Goal: Information Seeking & Learning: Understand process/instructions

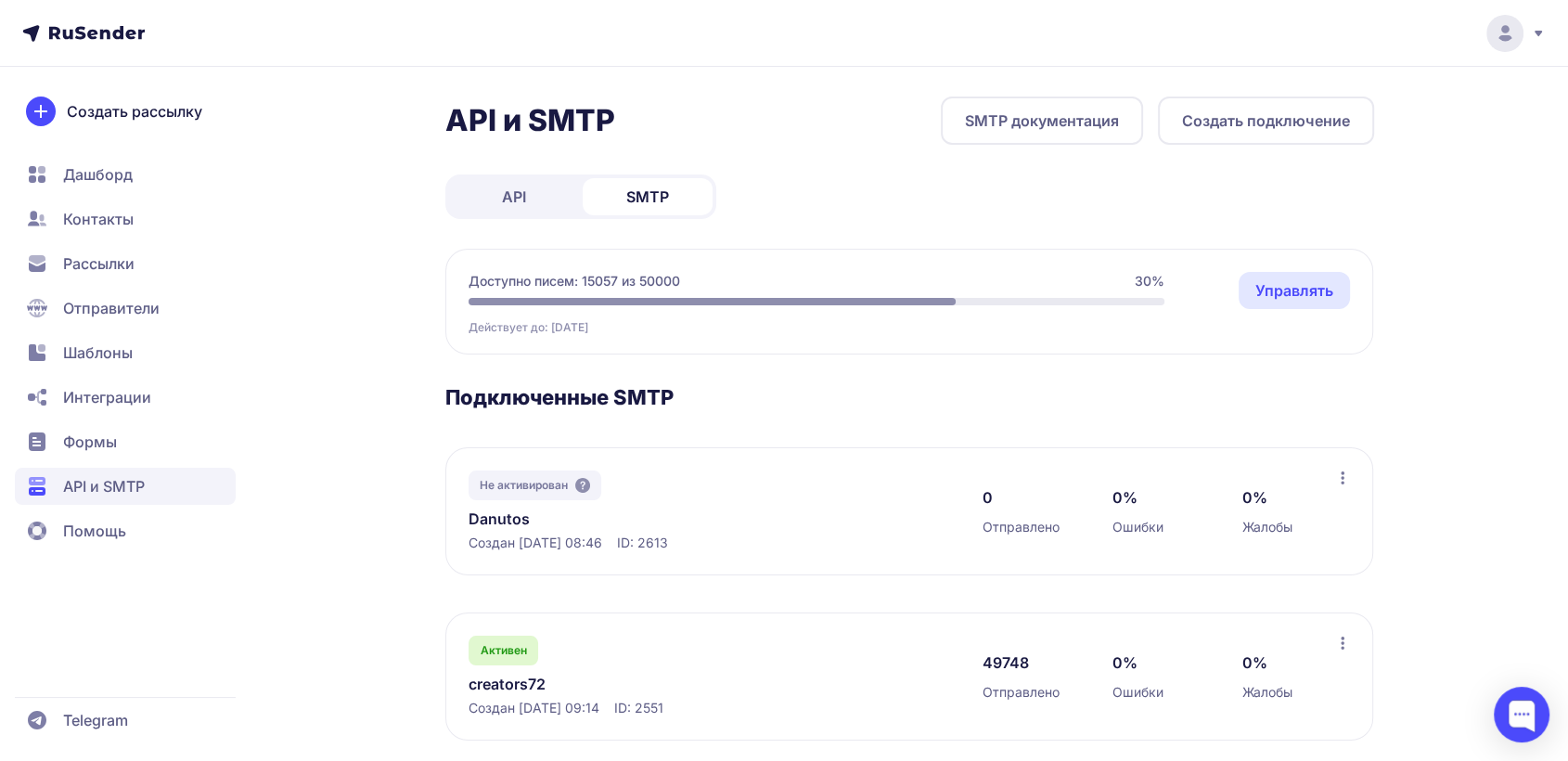
click at [494, 520] on link "Danutos" at bounding box center [658, 519] width 380 height 22
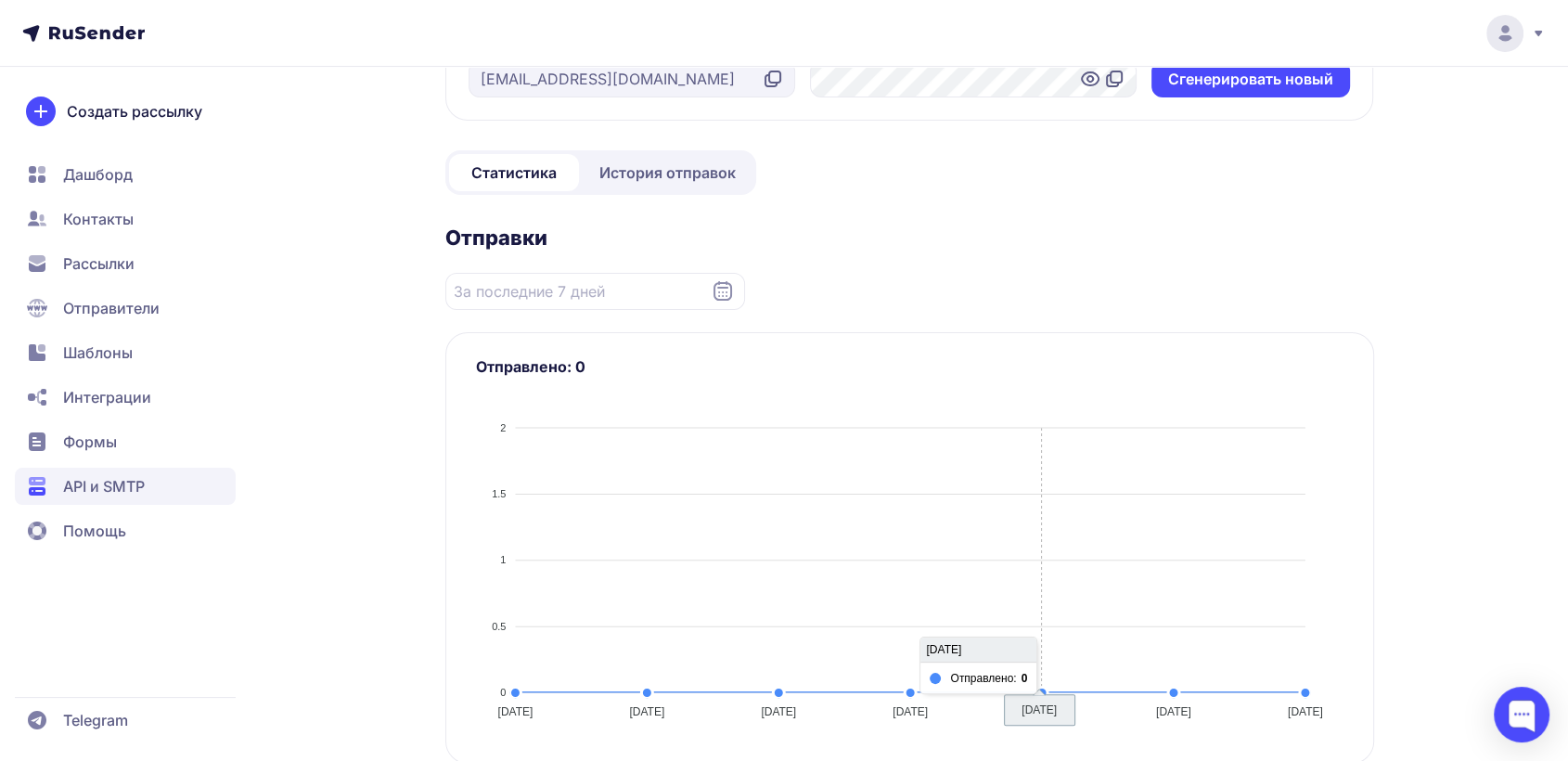
scroll to position [103, 0]
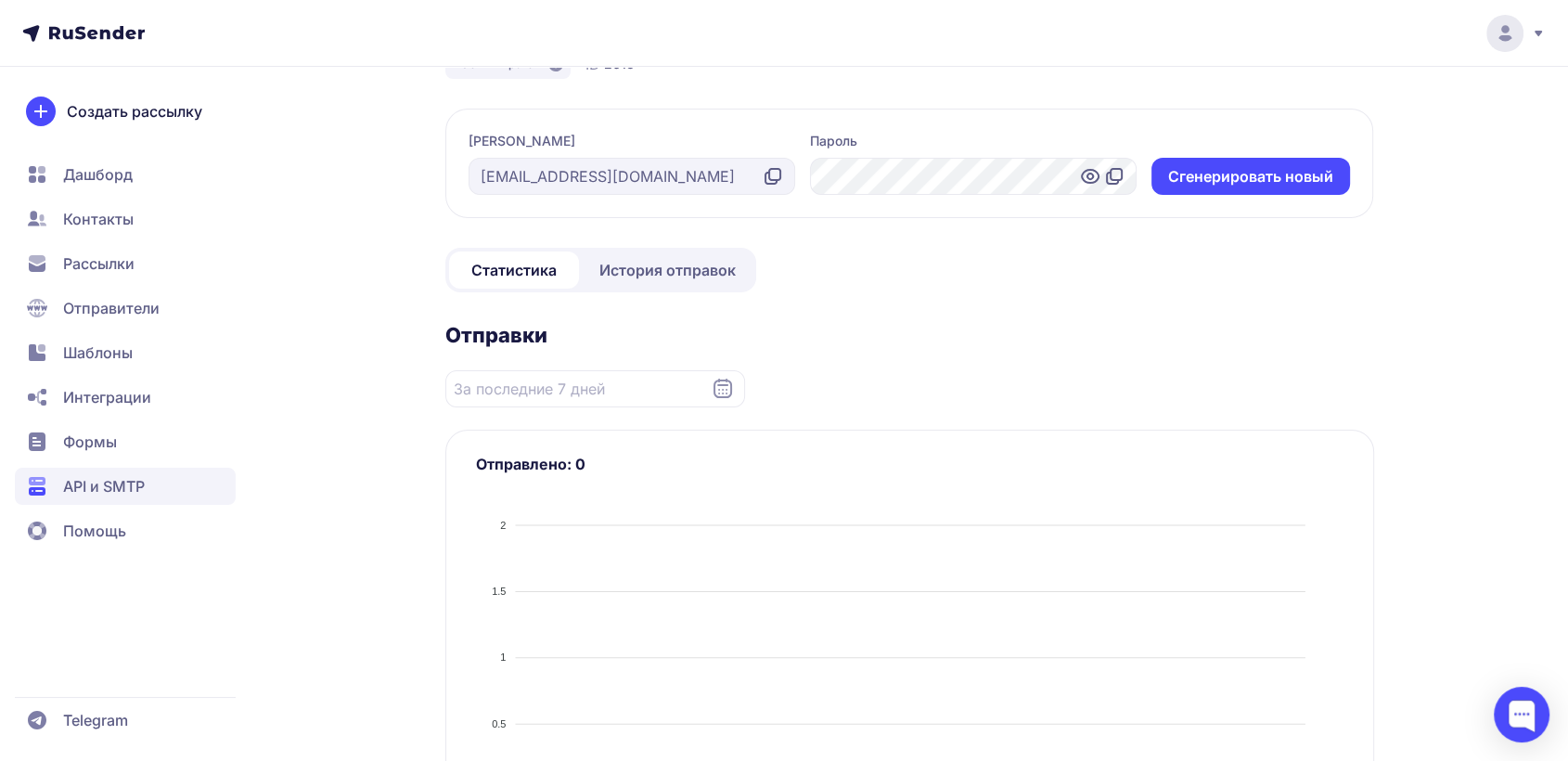
click at [622, 172] on div "sender@danutos.ru" at bounding box center [631, 177] width 326 height 37
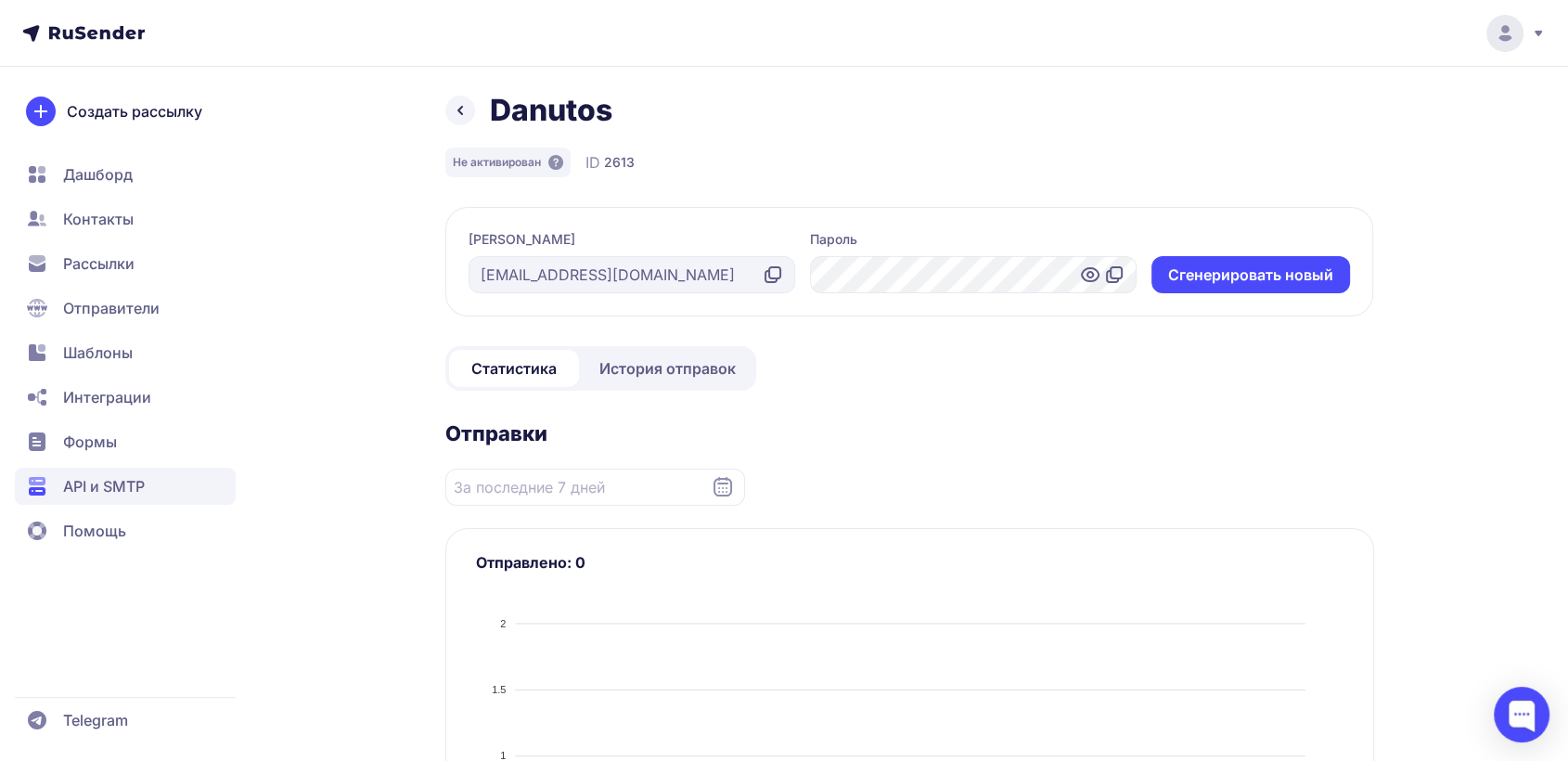
scroll to position [0, 0]
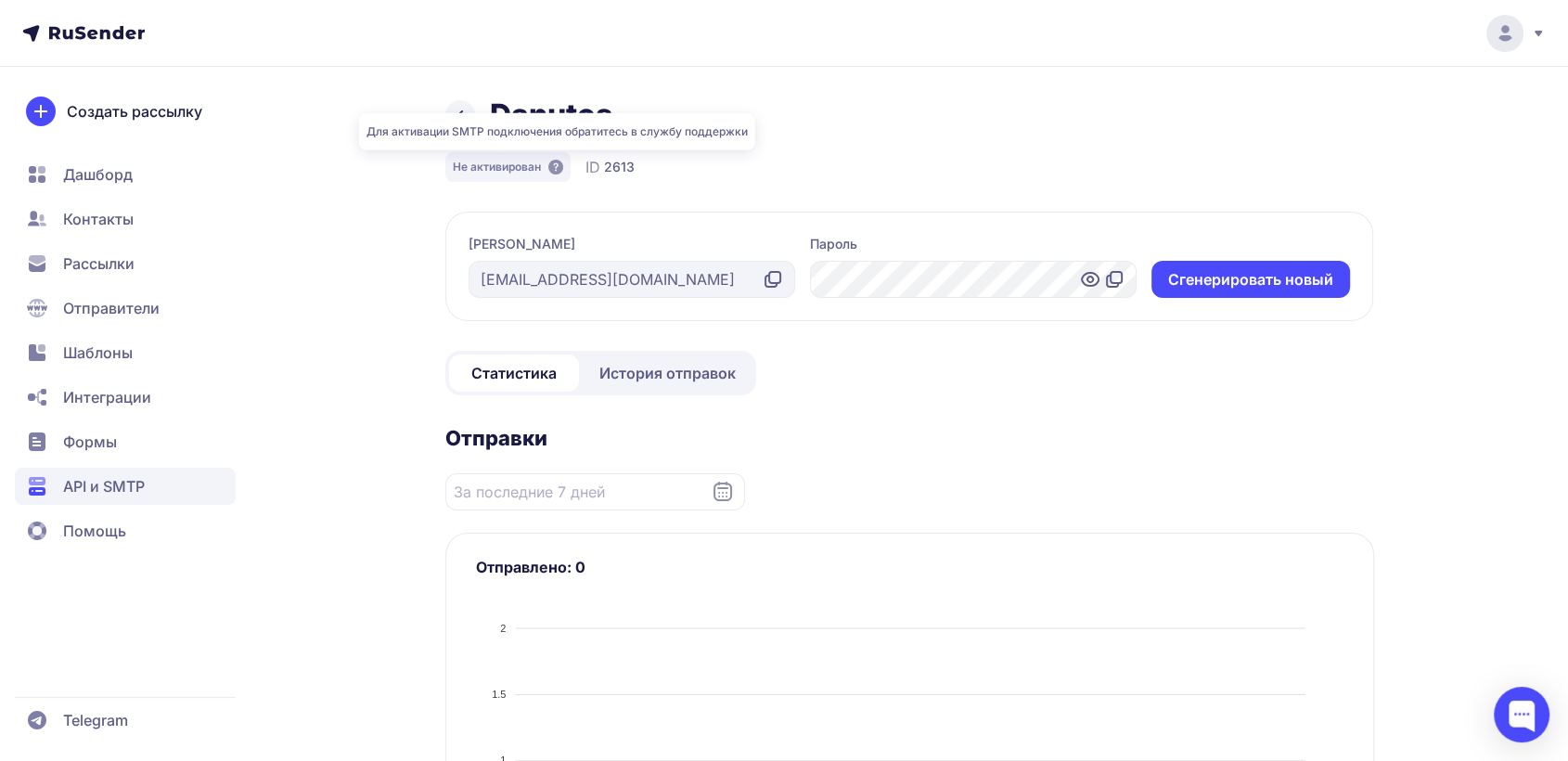
click at [554, 166] on icon at bounding box center [556, 167] width 15 height 15
click at [935, 276] on div at bounding box center [973, 279] width 326 height 37
click at [1091, 283] on icon at bounding box center [1090, 279] width 22 height 22
click at [463, 125] on icon at bounding box center [460, 115] width 22 height 22
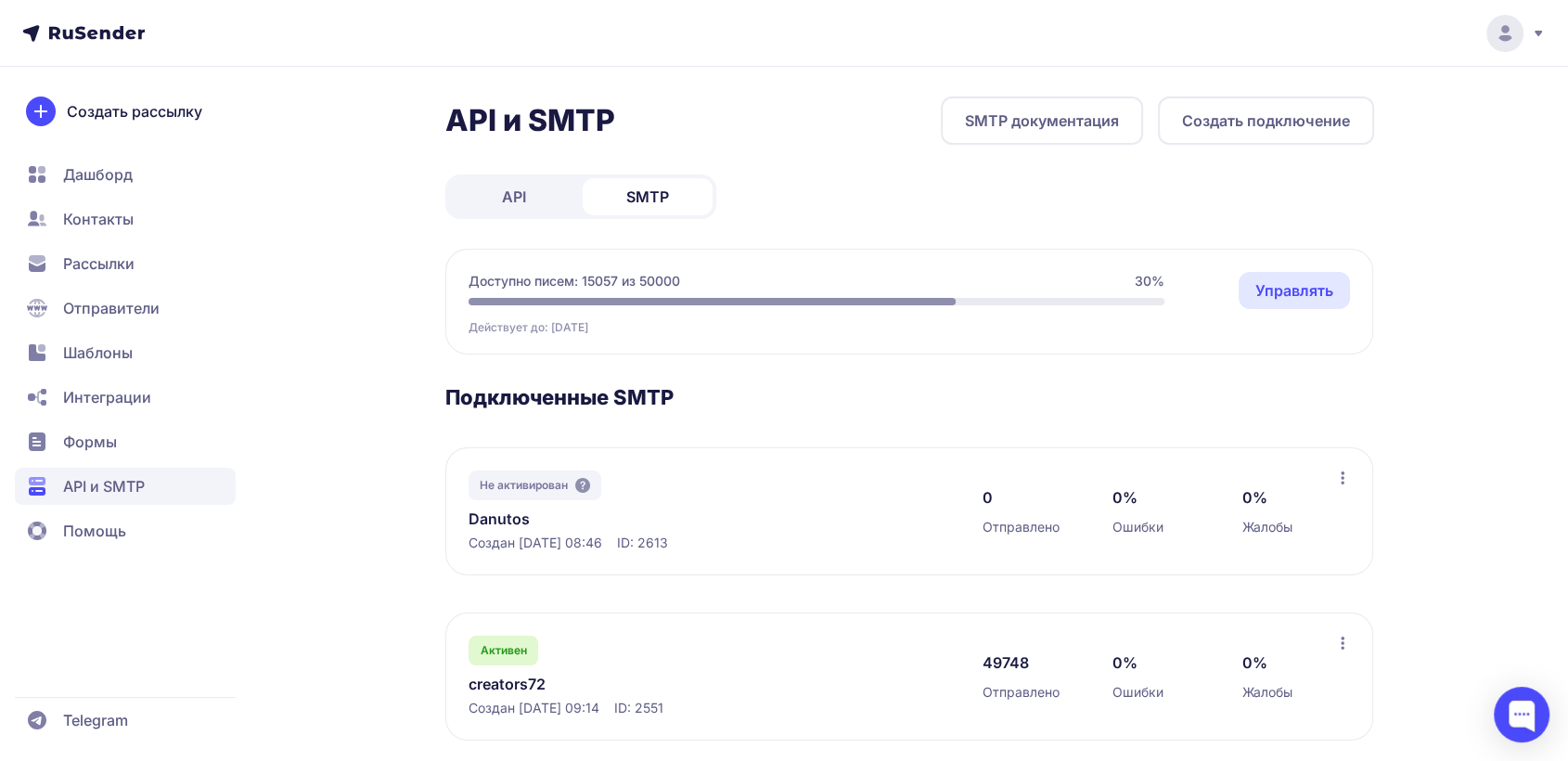
click at [504, 517] on link "Danutos" at bounding box center [658, 519] width 380 height 22
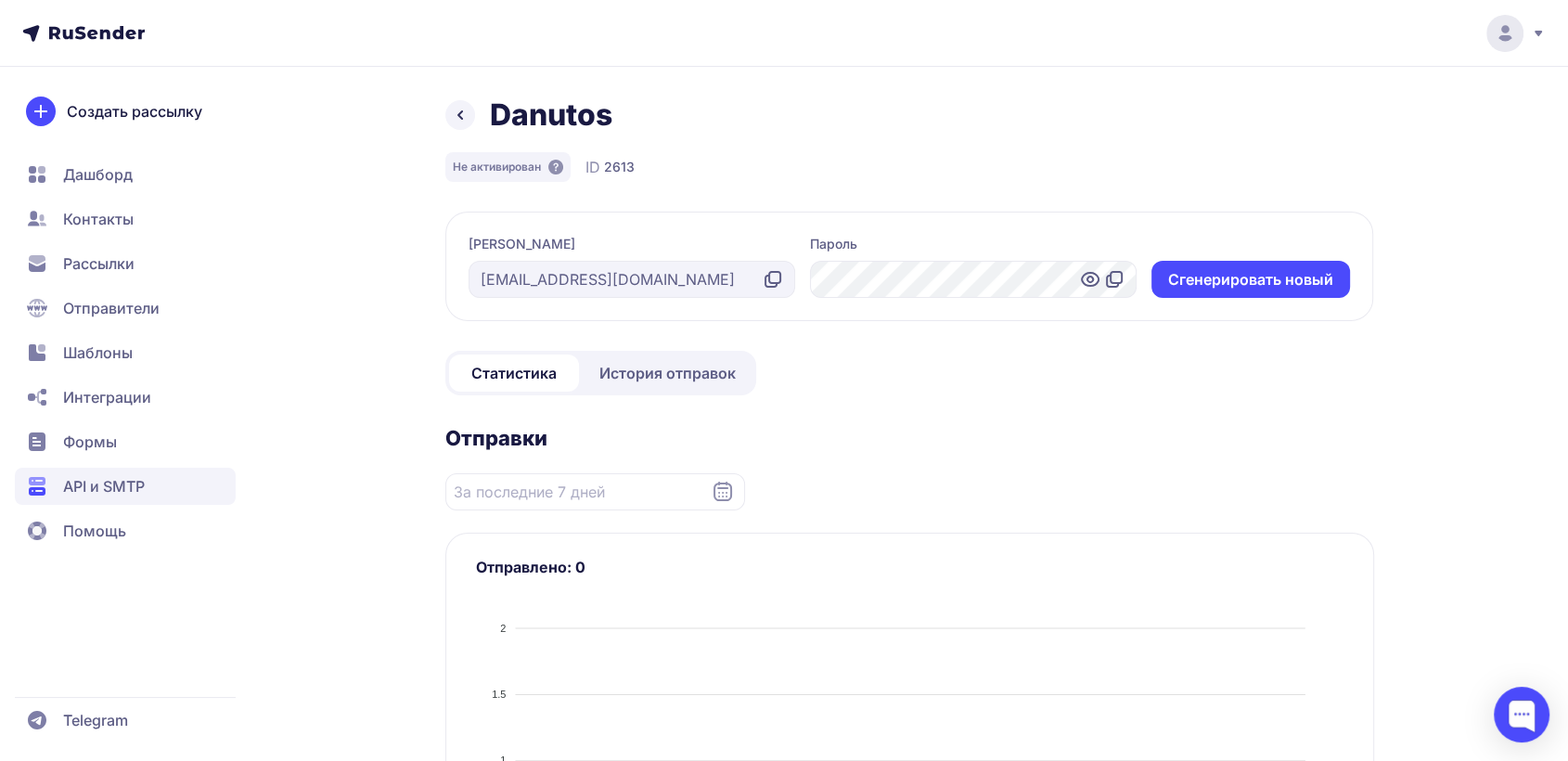
click at [115, 488] on span "API и SMTP" at bounding box center [104, 487] width 82 height 22
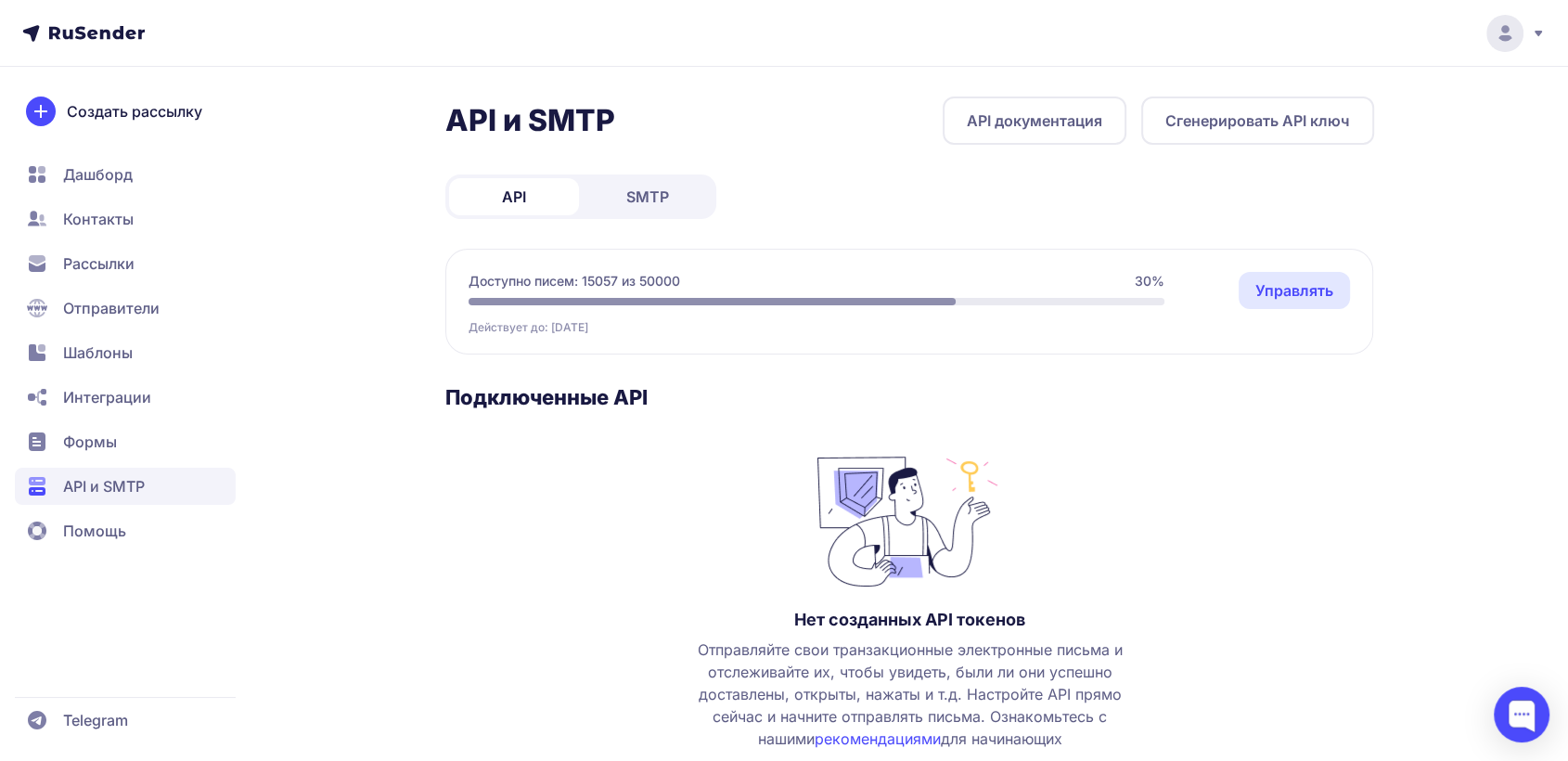
click at [649, 202] on span "SMTP" at bounding box center [647, 197] width 43 height 22
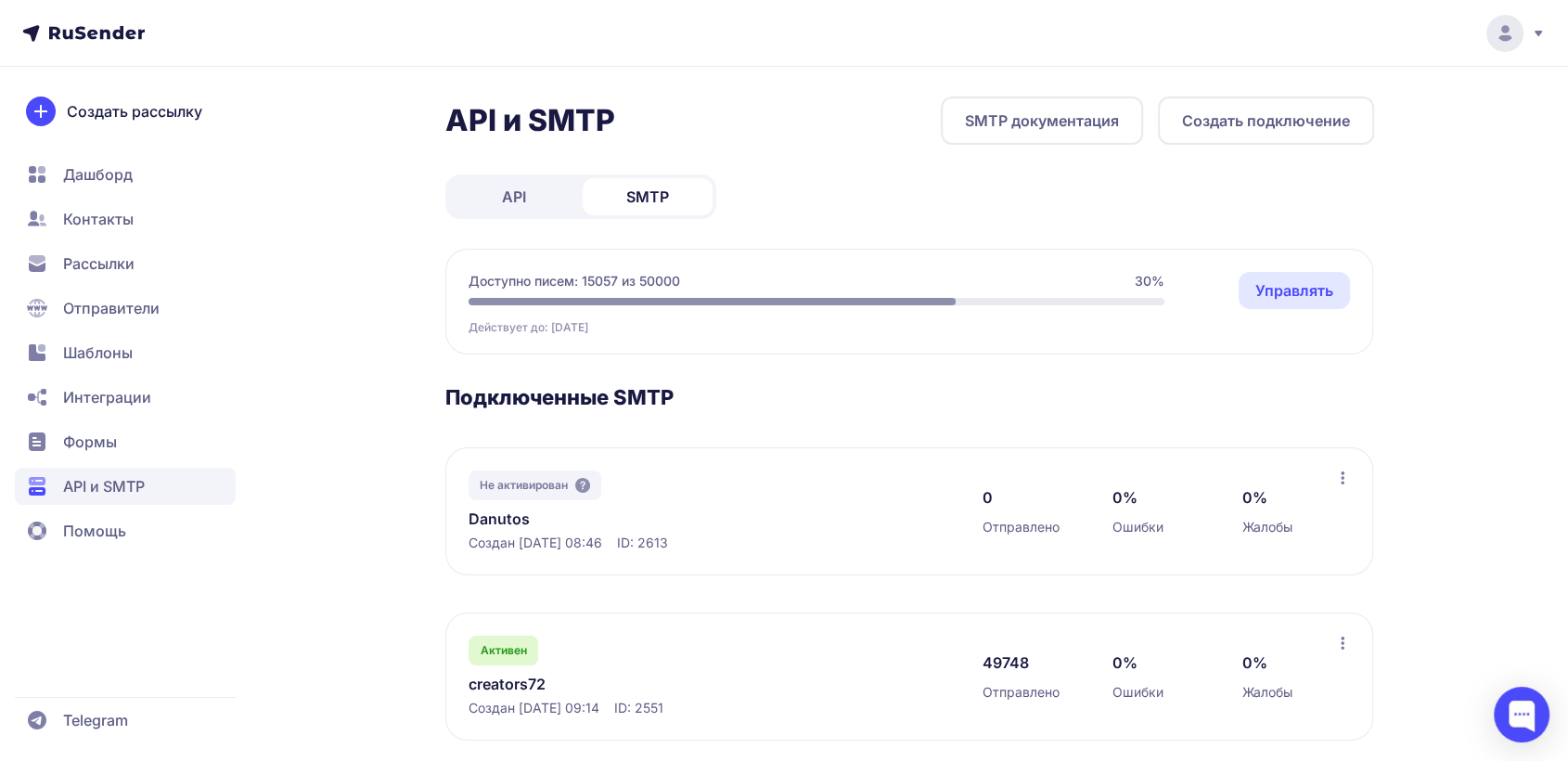
click at [1069, 139] on link "SMTP документация" at bounding box center [1042, 121] width 202 height 48
click at [507, 512] on link "Danutos" at bounding box center [658, 519] width 380 height 22
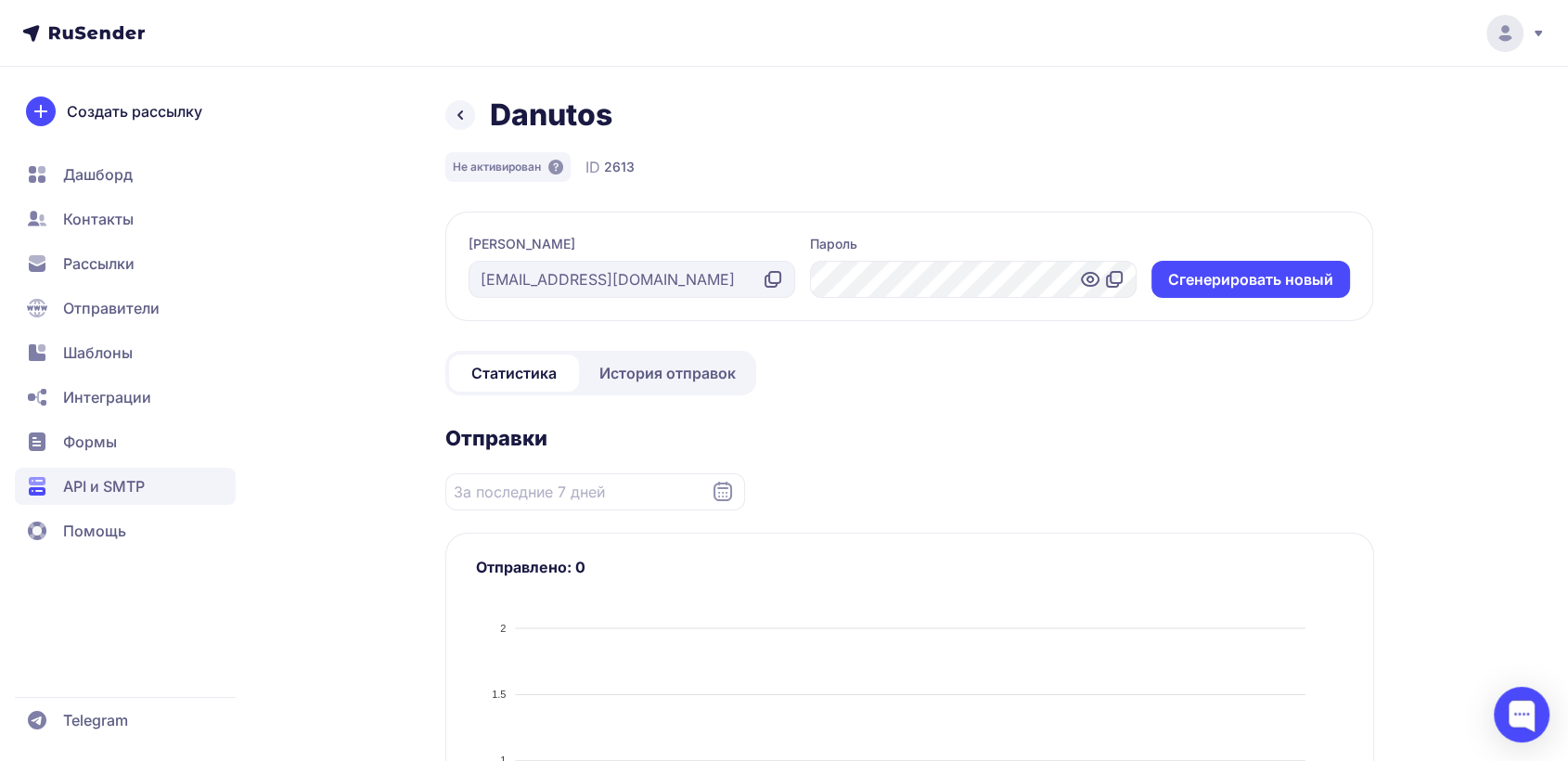
click at [766, 281] on icon at bounding box center [773, 279] width 22 height 22
click at [1118, 274] on icon at bounding box center [1114, 279] width 22 height 22
click at [92, 310] on span "Отправители" at bounding box center [112, 308] width 97 height 22
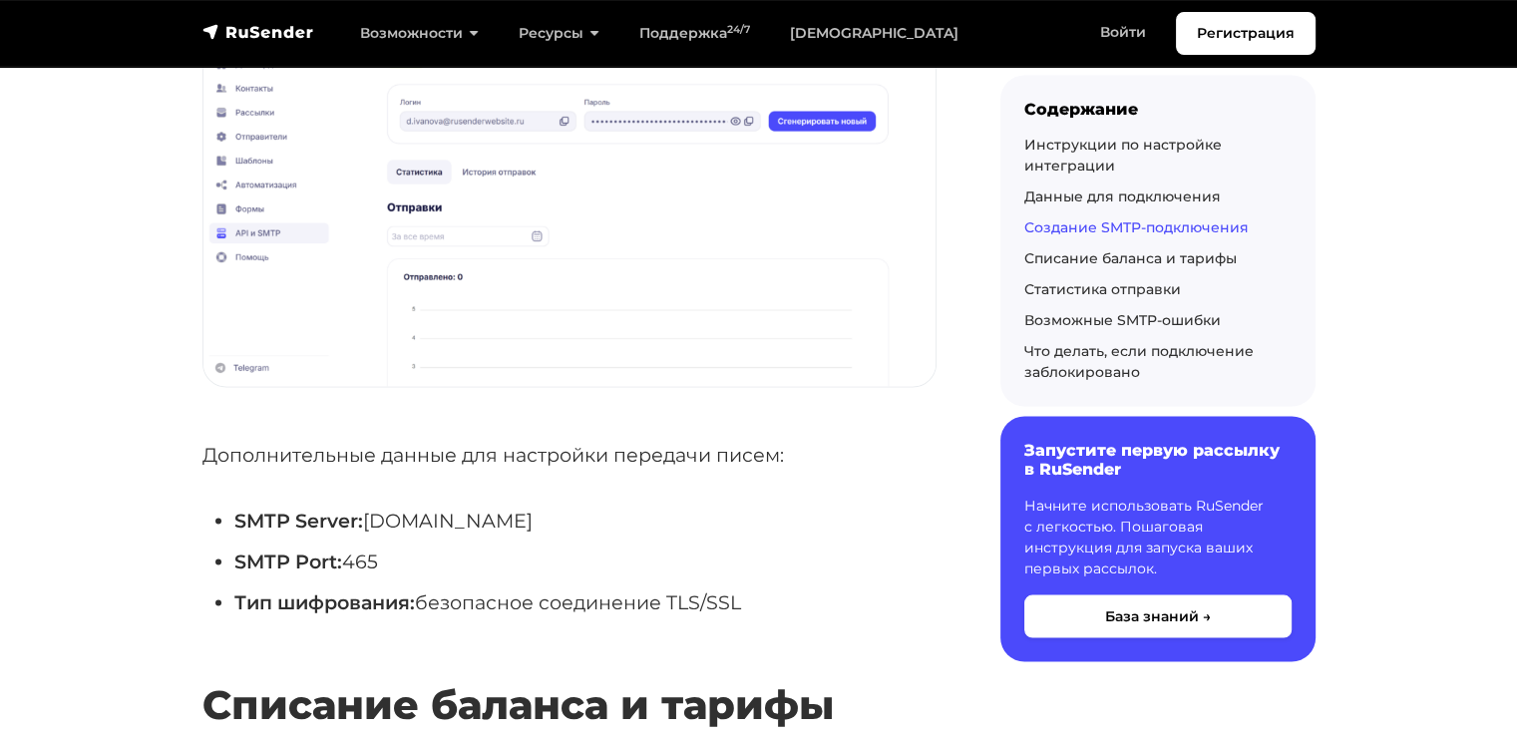
scroll to position [3691, 0]
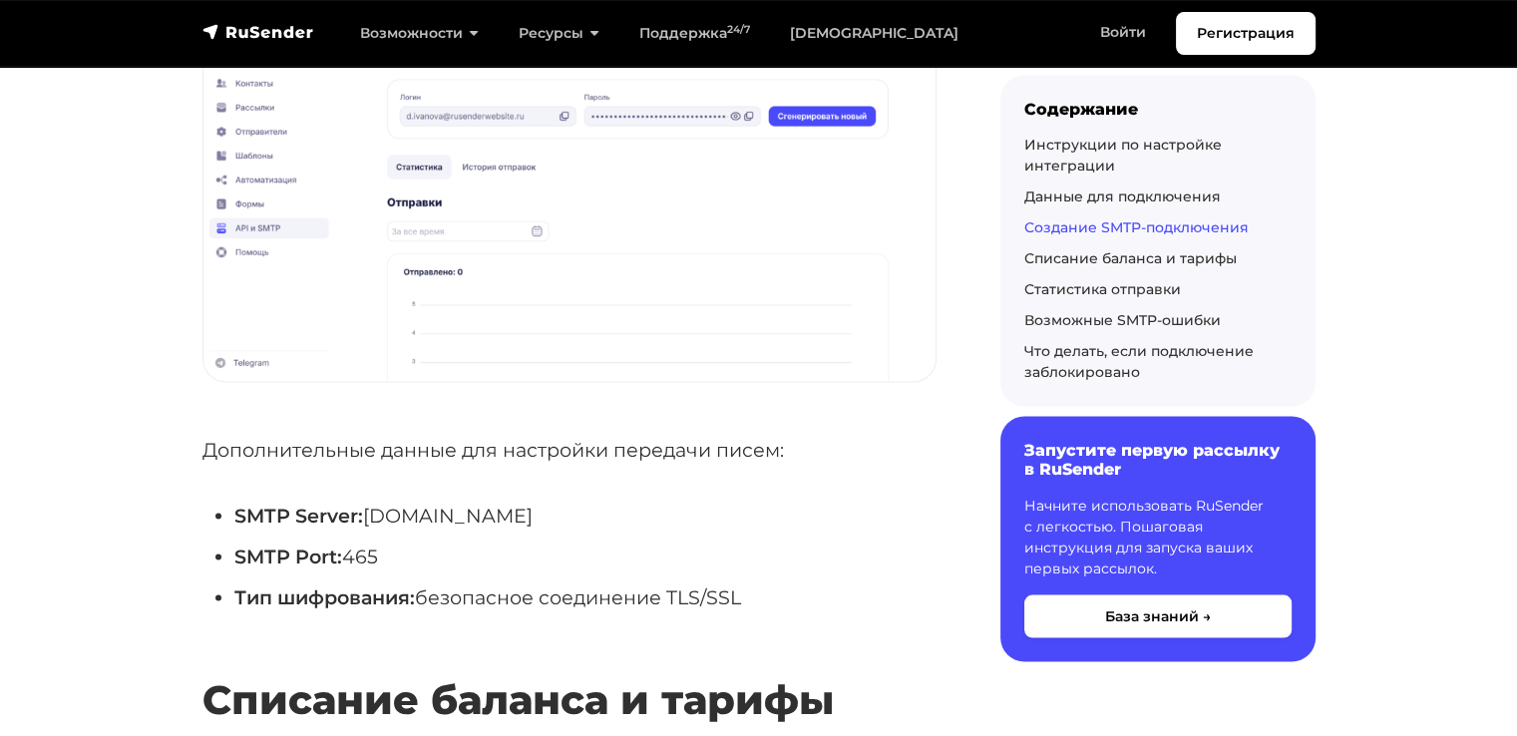
drag, startPoint x: 367, startPoint y: 513, endPoint x: 534, endPoint y: 509, distance: 166.6
click at [534, 509] on li "SMTP Server: [DOMAIN_NAME]" at bounding box center [585, 515] width 702 height 31
copy li "[DOMAIN_NAME]"
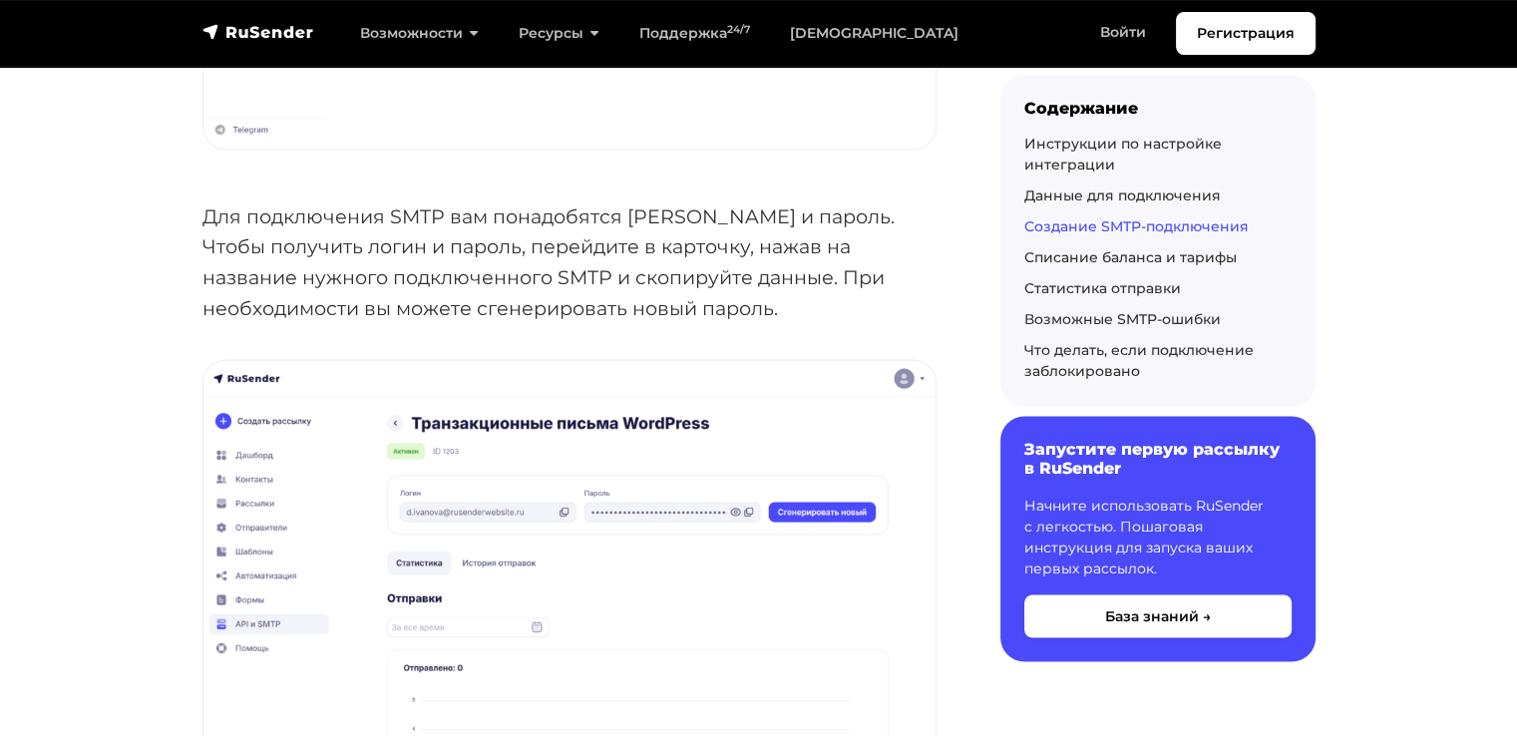
scroll to position [3292, 0]
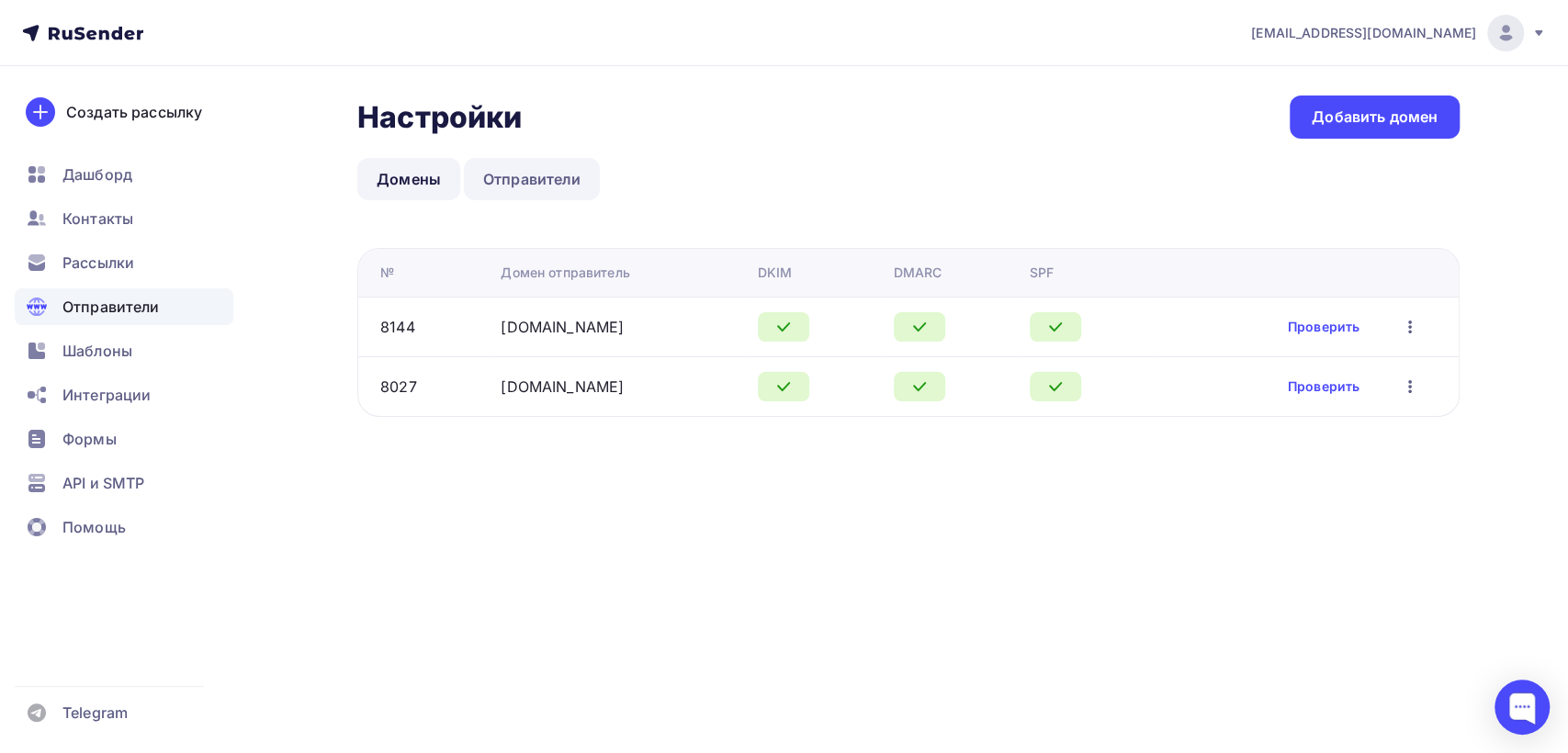
click at [560, 180] on link "Отправители" at bounding box center [532, 180] width 137 height 42
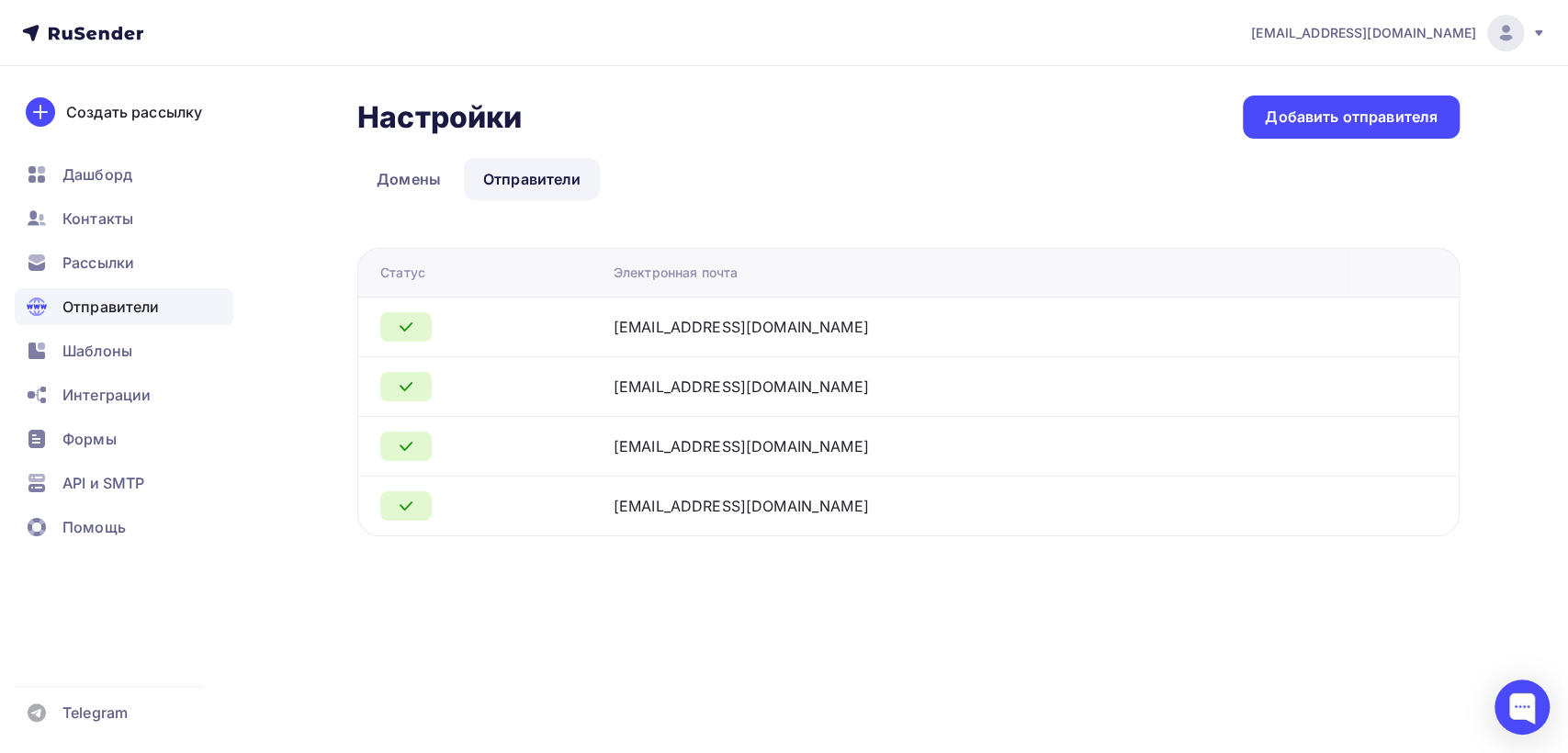
drag, startPoint x: 814, startPoint y: 329, endPoint x: 658, endPoint y: 334, distance: 156.1
click at [658, 334] on div "[EMAIL_ADDRESS][DOMAIN_NAME]" at bounding box center [842, 327] width 459 height 22
copy div "[EMAIL_ADDRESS][DOMAIN_NAME]"
click at [97, 480] on span "API и SMTP" at bounding box center [103, 483] width 82 height 22
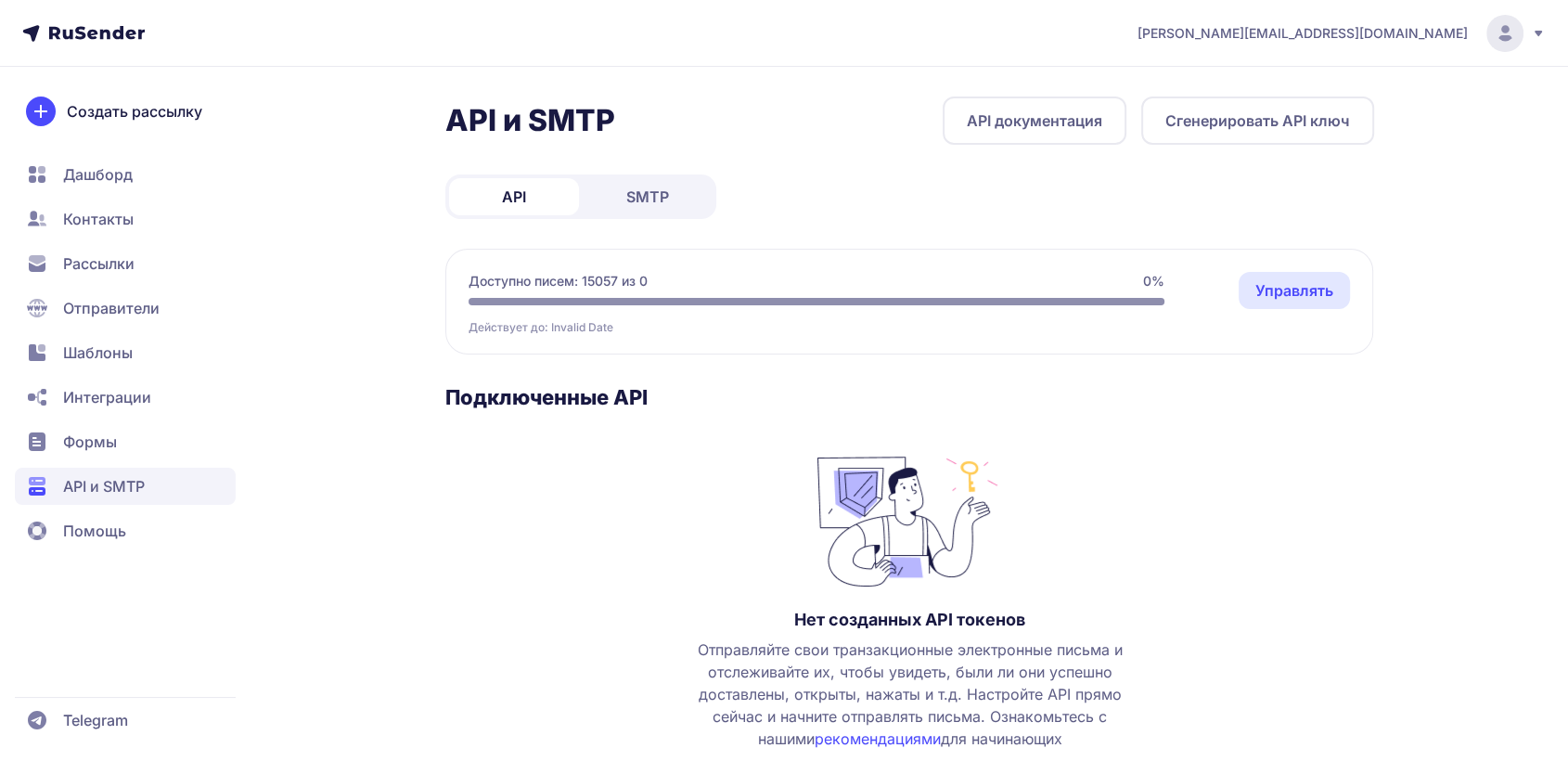
click at [644, 201] on span "SMTP" at bounding box center [647, 197] width 43 height 22
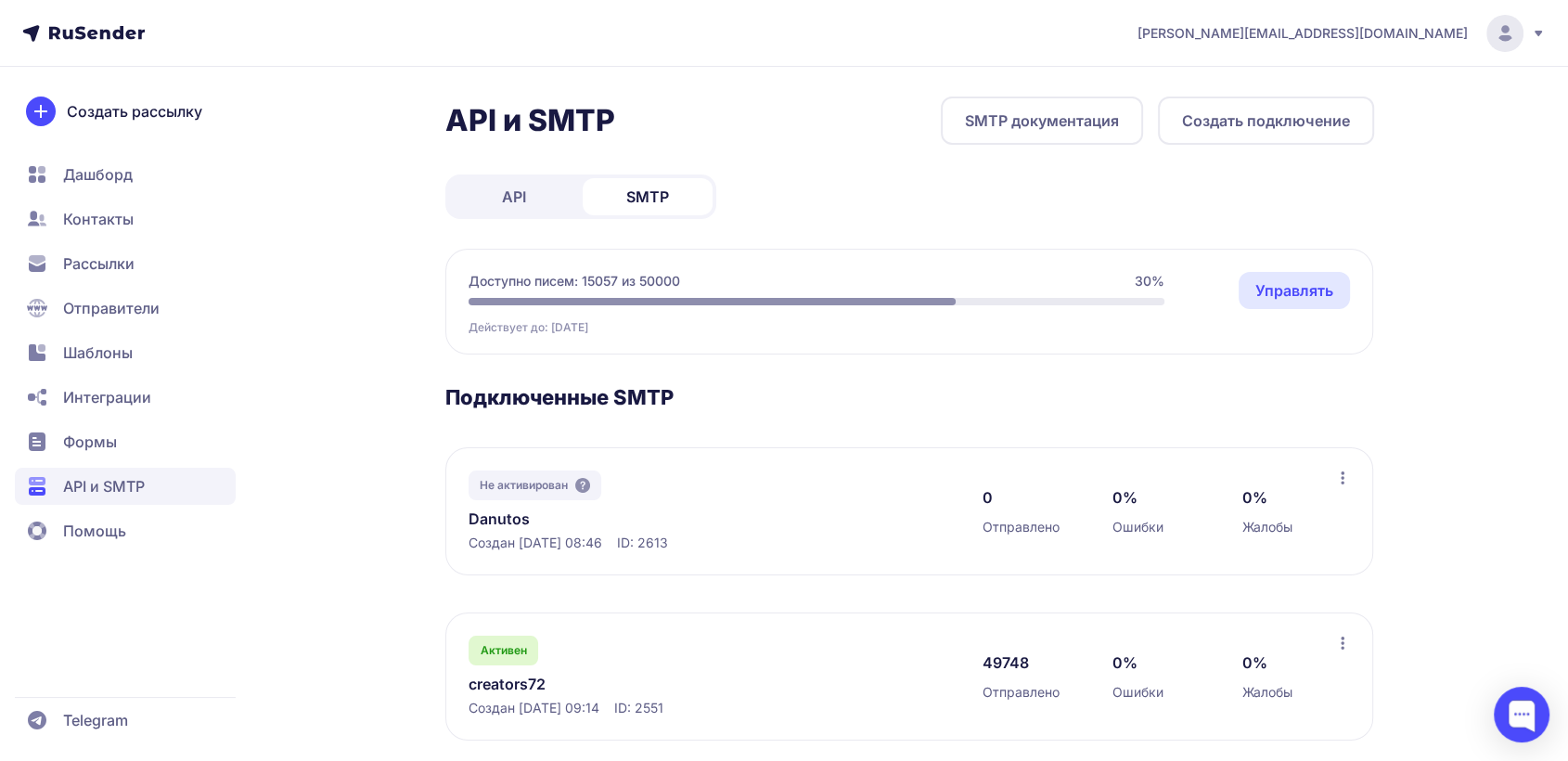
click at [1069, 122] on link "SMTP документация" at bounding box center [1042, 121] width 202 height 48
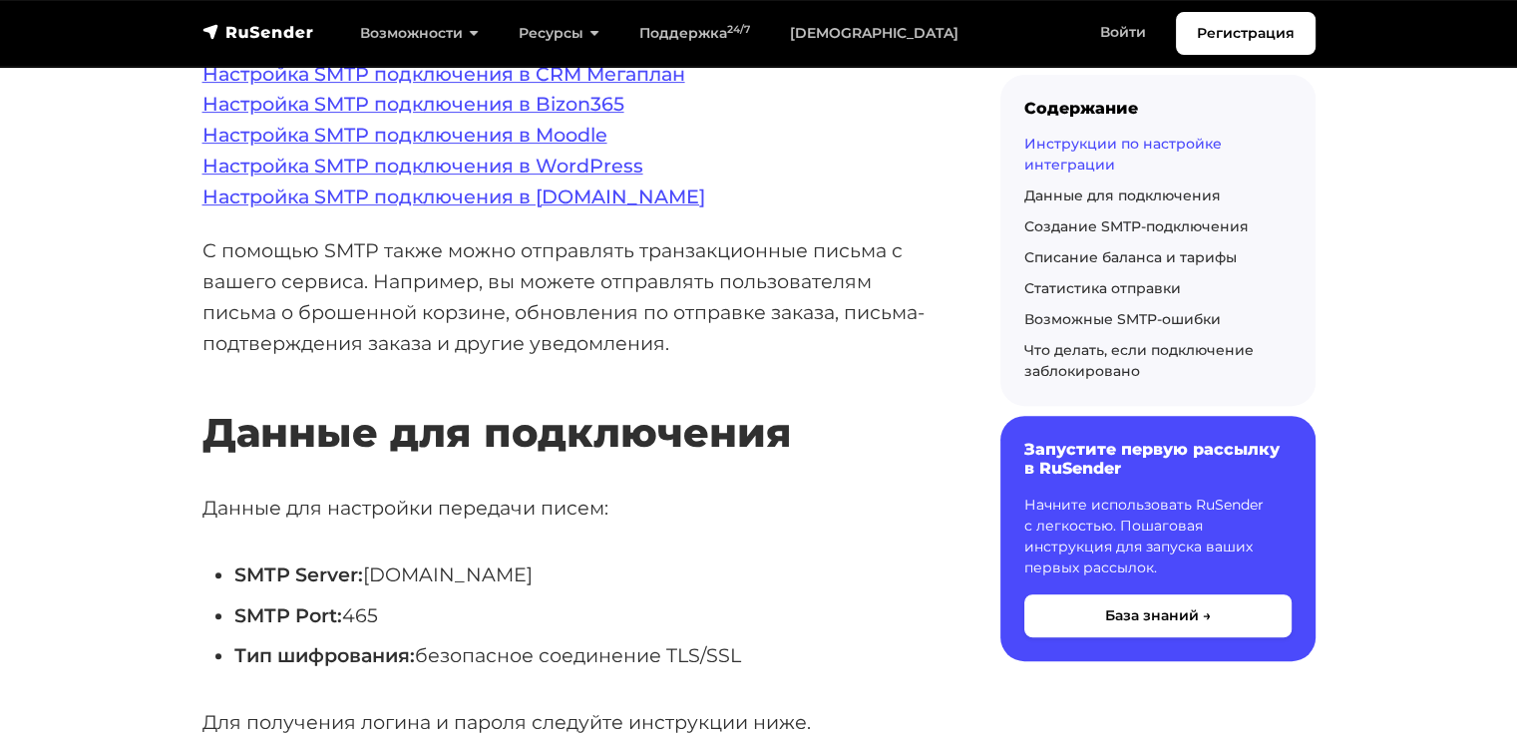
scroll to position [698, 0]
